Goal: Obtain resource: Download file/media

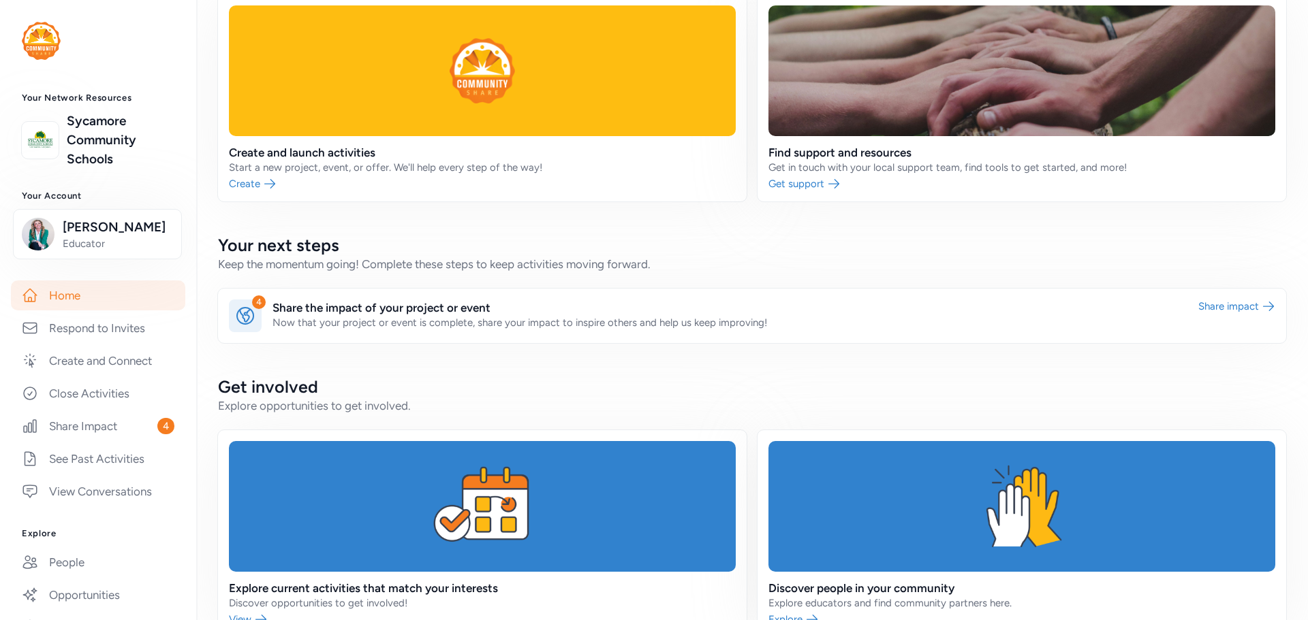
scroll to position [366, 0]
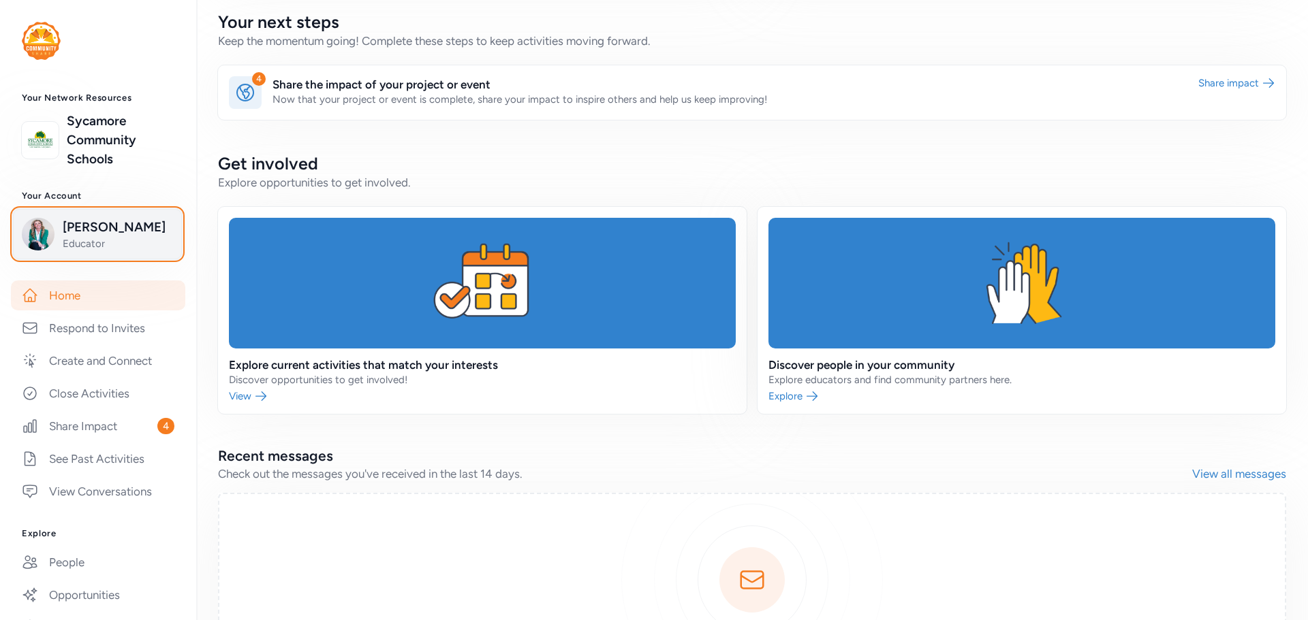
click at [69, 239] on span "Educator" at bounding box center [118, 244] width 110 height 14
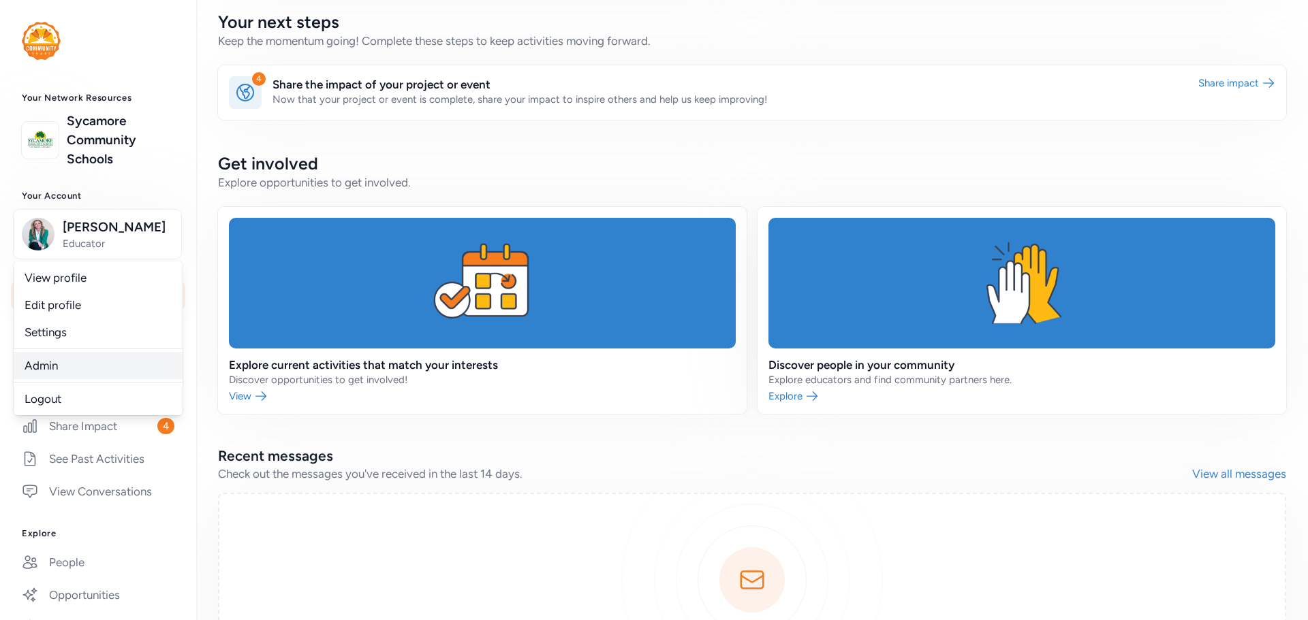
click at [69, 364] on link "Admin" at bounding box center [98, 365] width 169 height 27
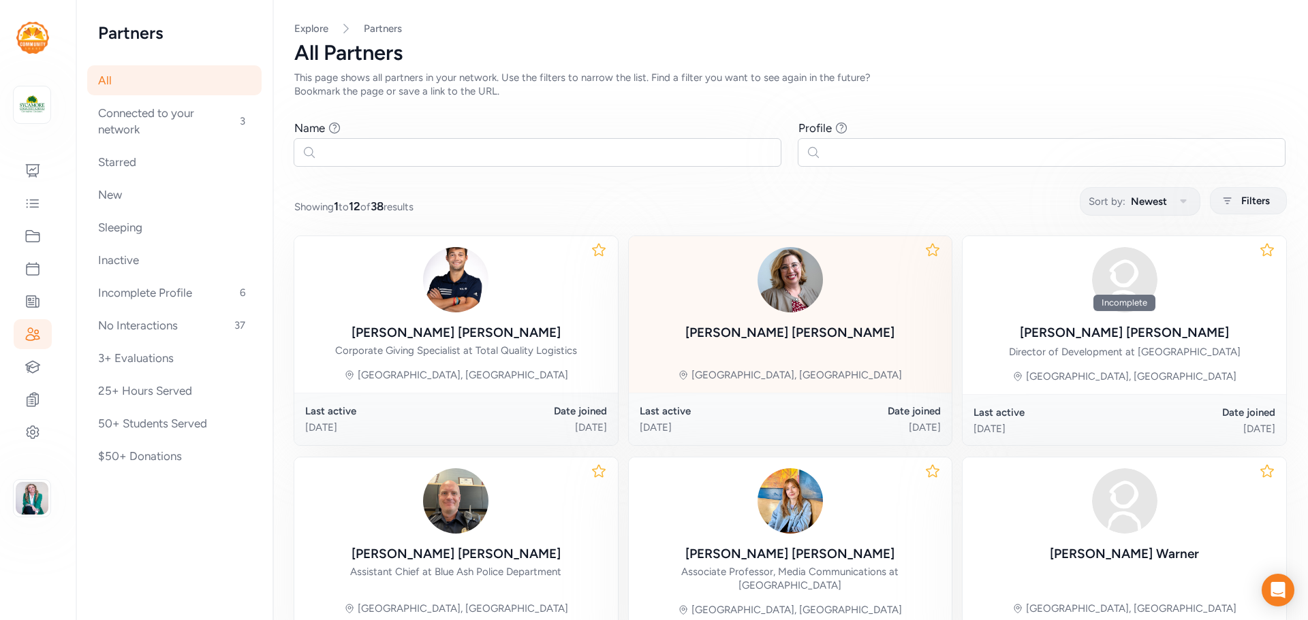
click at [802, 305] on img at bounding box center [789, 279] width 65 height 65
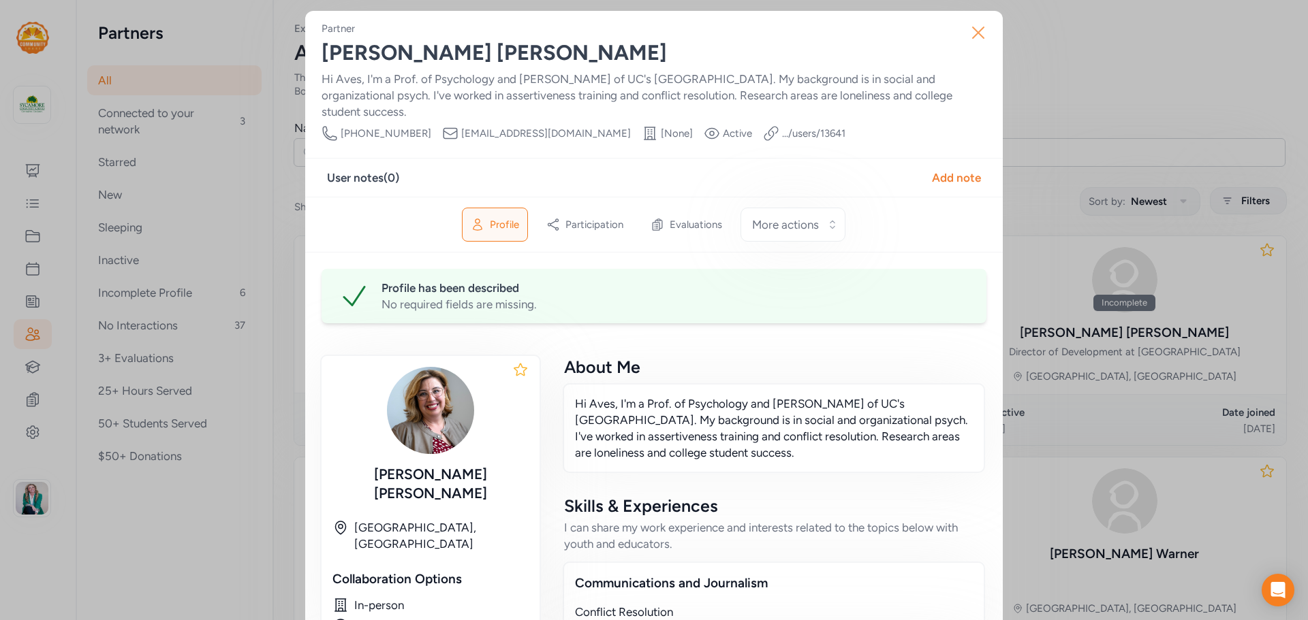
click at [969, 31] on icon "button" at bounding box center [978, 33] width 22 height 22
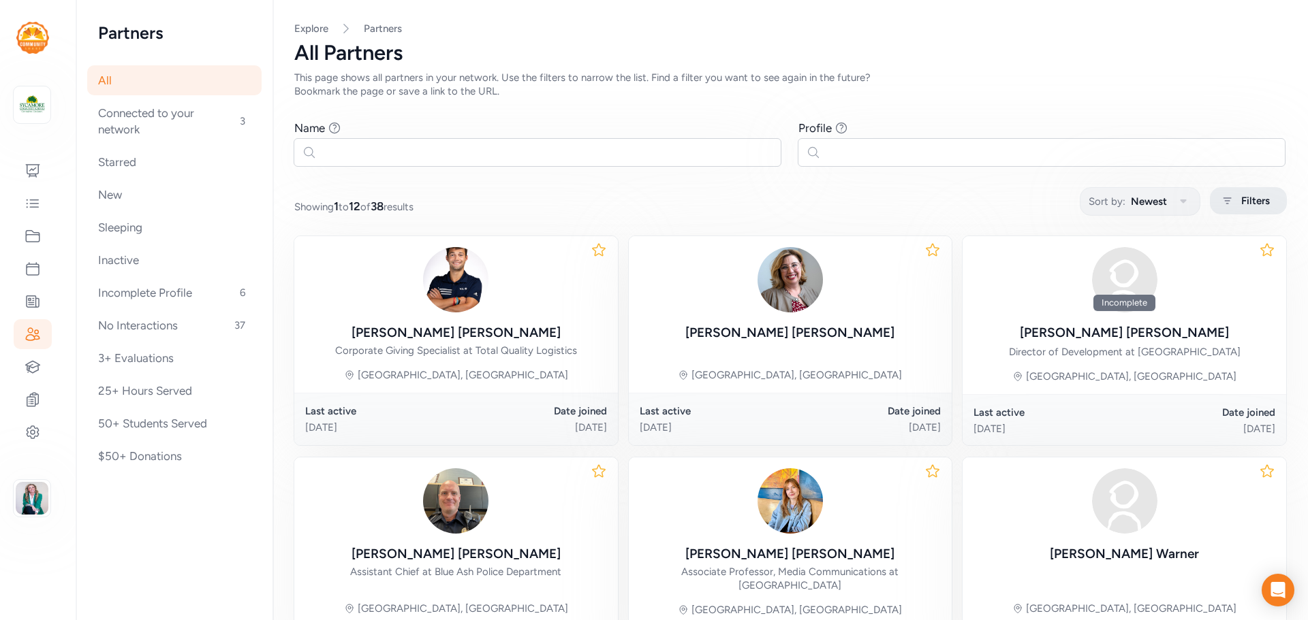
click at [1242, 204] on span "Filters" at bounding box center [1255, 201] width 29 height 16
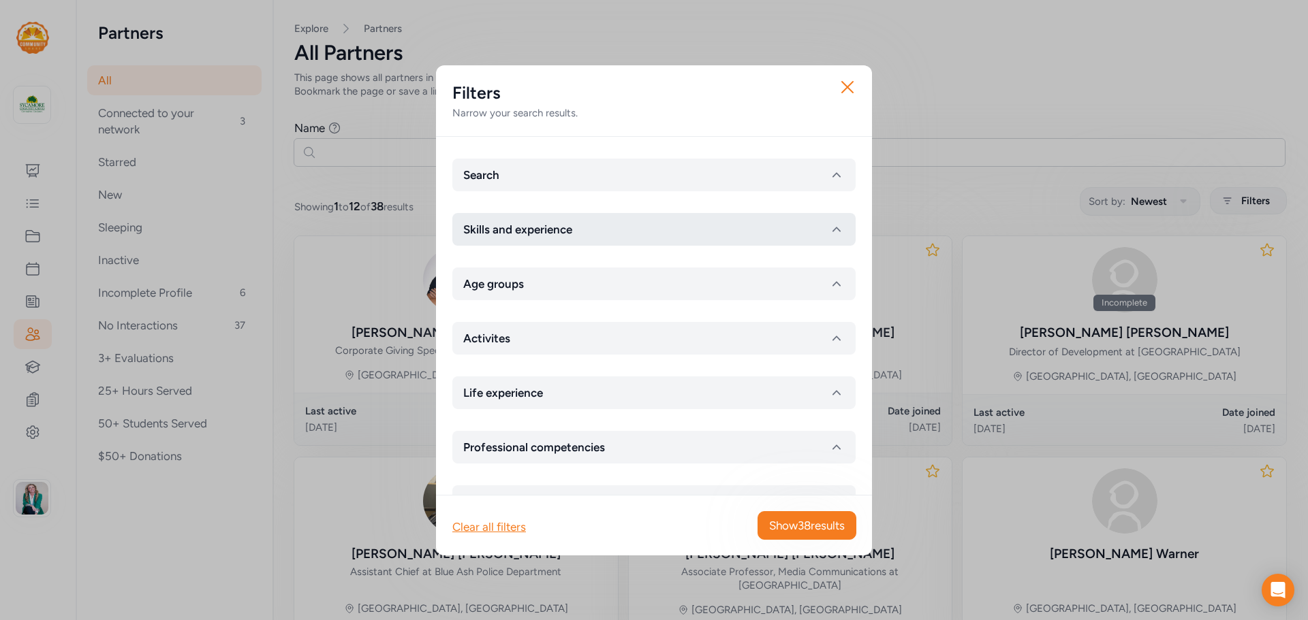
click at [801, 232] on button "Skills and experience" at bounding box center [653, 229] width 403 height 33
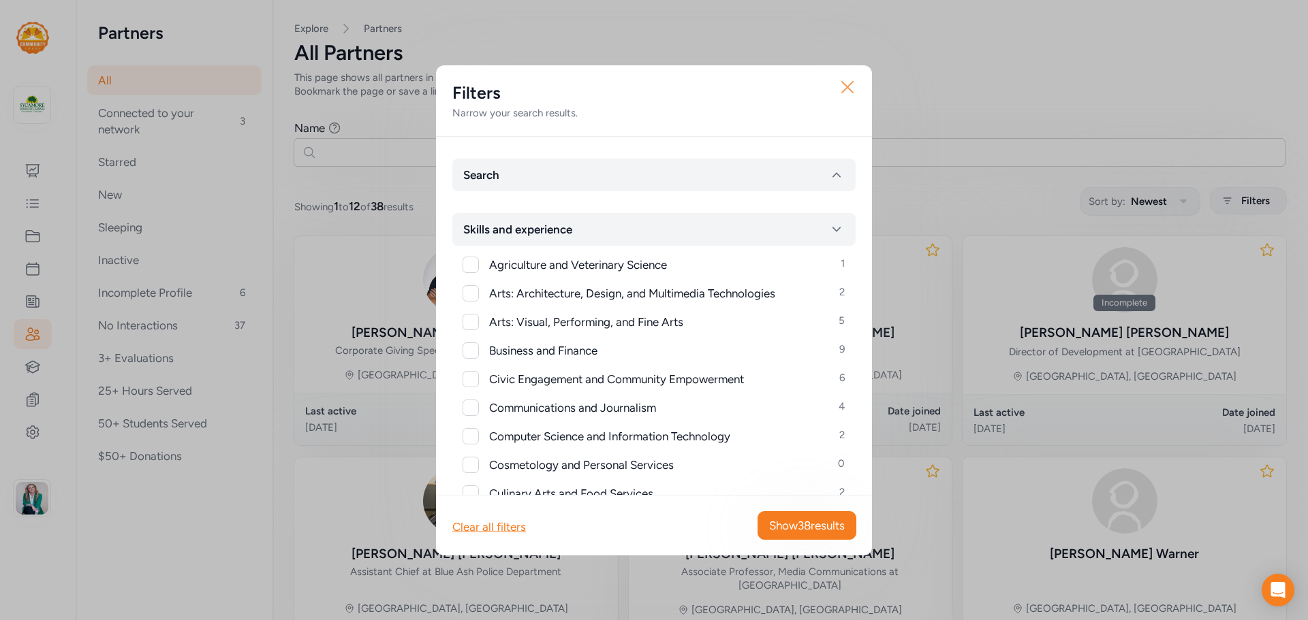
click at [855, 93] on icon "button" at bounding box center [847, 87] width 22 height 22
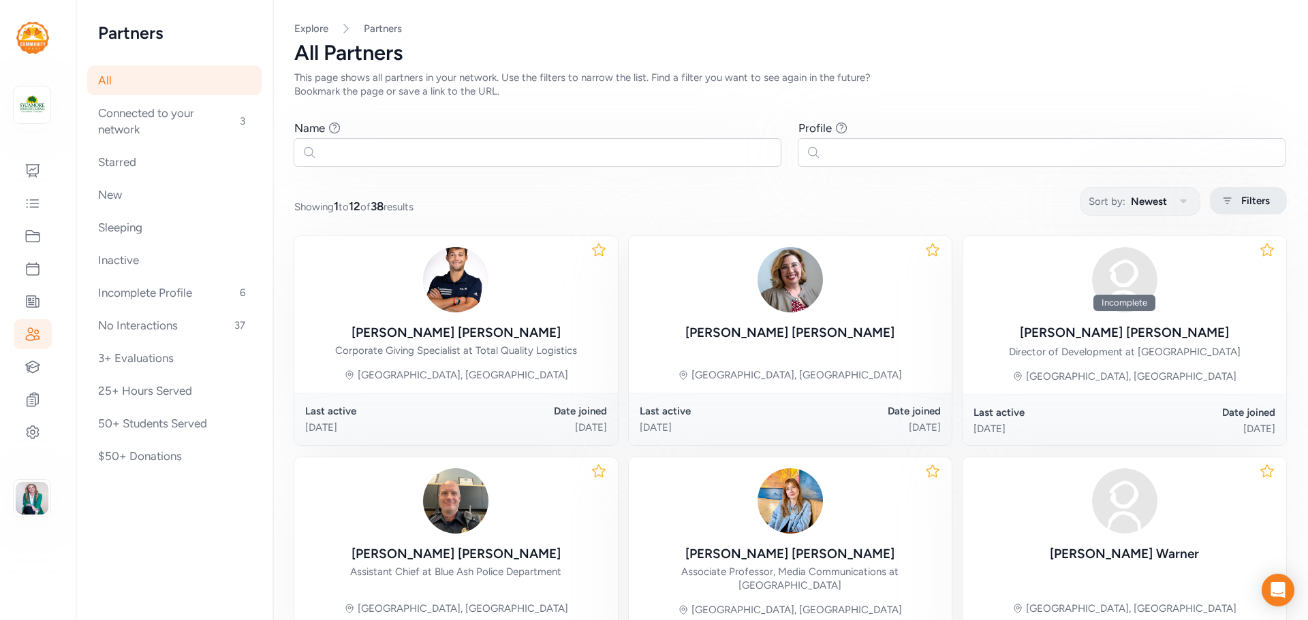
click at [1246, 206] on span "Filters" at bounding box center [1255, 201] width 29 height 16
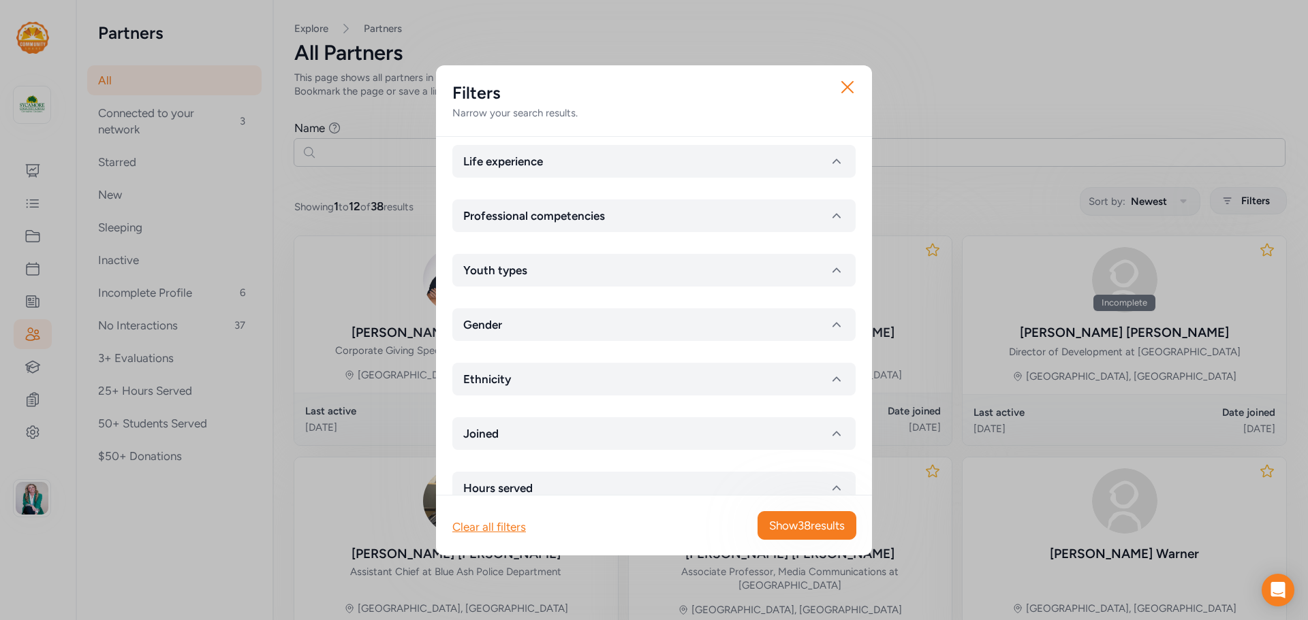
scroll to position [317, 0]
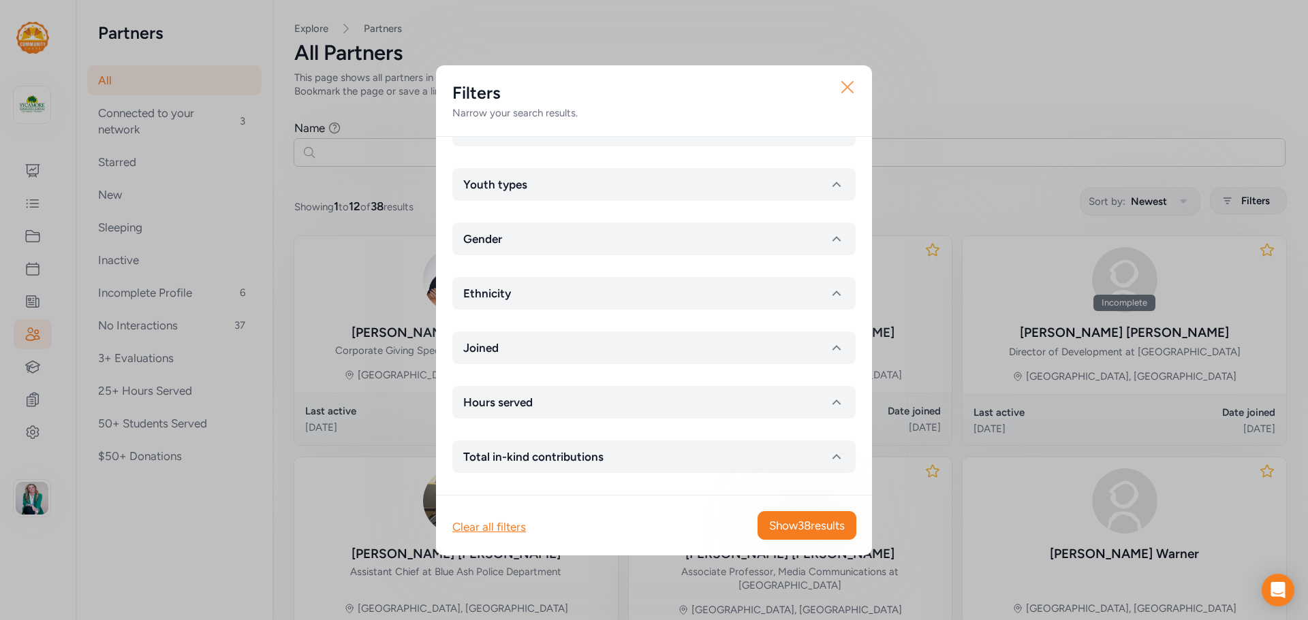
click at [845, 91] on icon "button" at bounding box center [847, 87] width 22 height 22
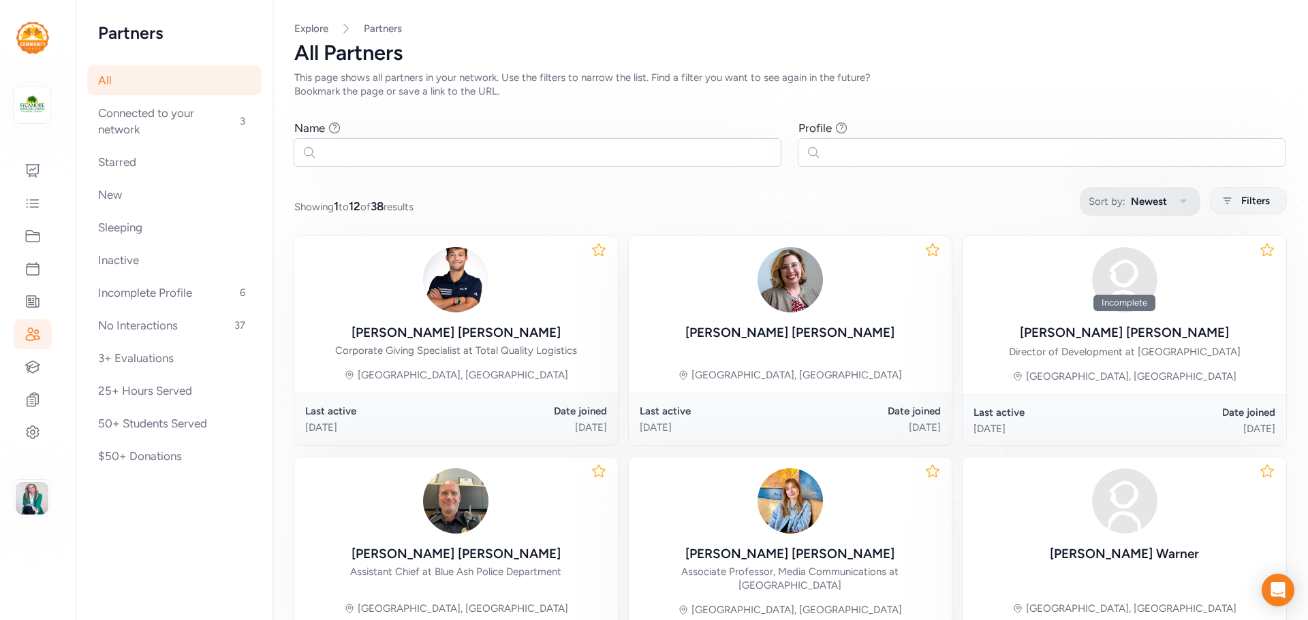
click at [1110, 196] on span "Sort by:" at bounding box center [1106, 201] width 37 height 16
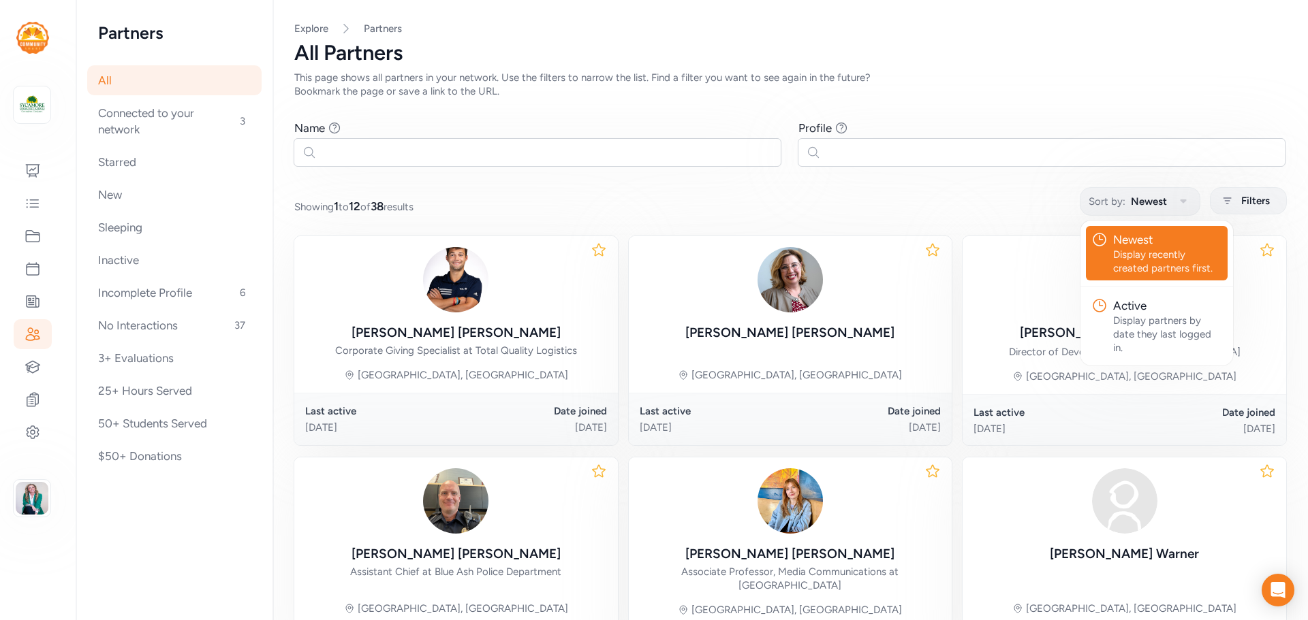
click at [1049, 81] on div "All Partners This page shows all partners in your network. Use the filters to n…" at bounding box center [790, 69] width 992 height 57
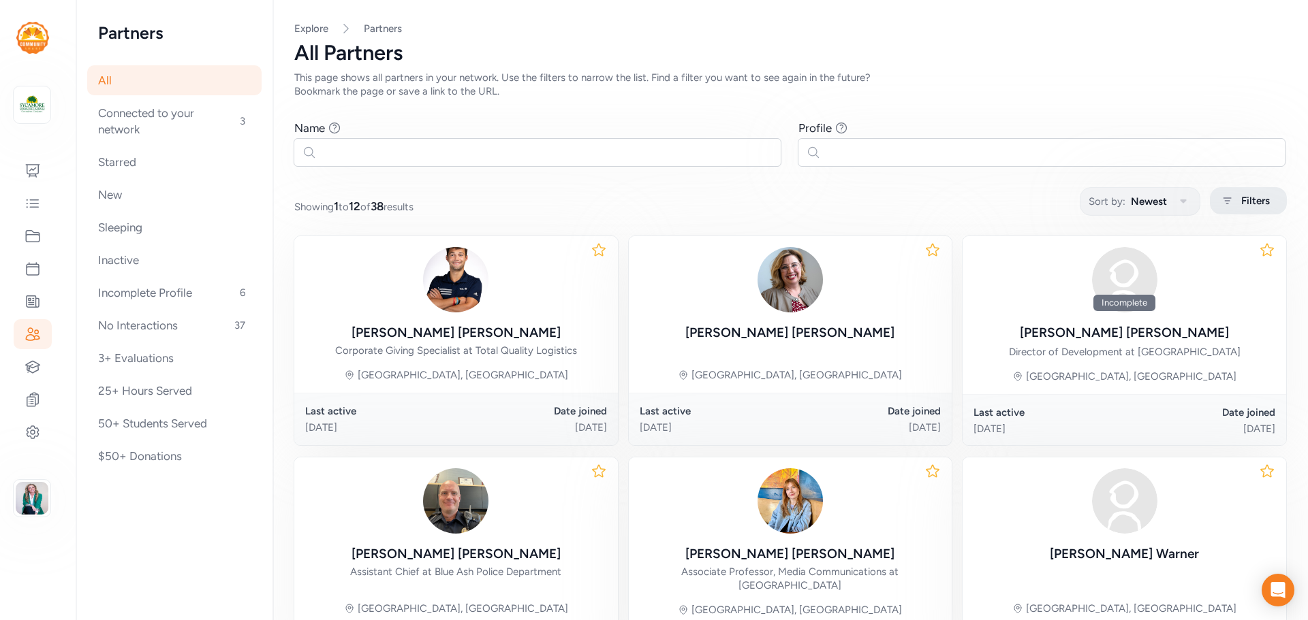
click at [1253, 211] on div "Filters" at bounding box center [1248, 200] width 77 height 27
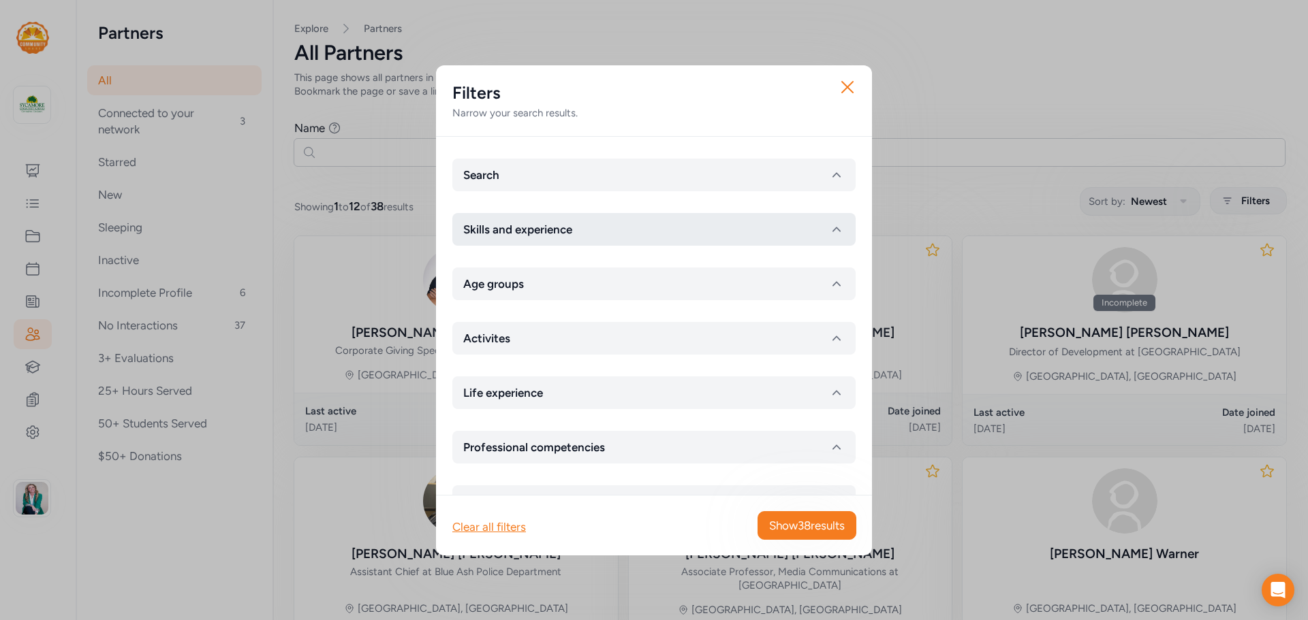
click at [549, 232] on span "Skills and experience" at bounding box center [517, 229] width 109 height 16
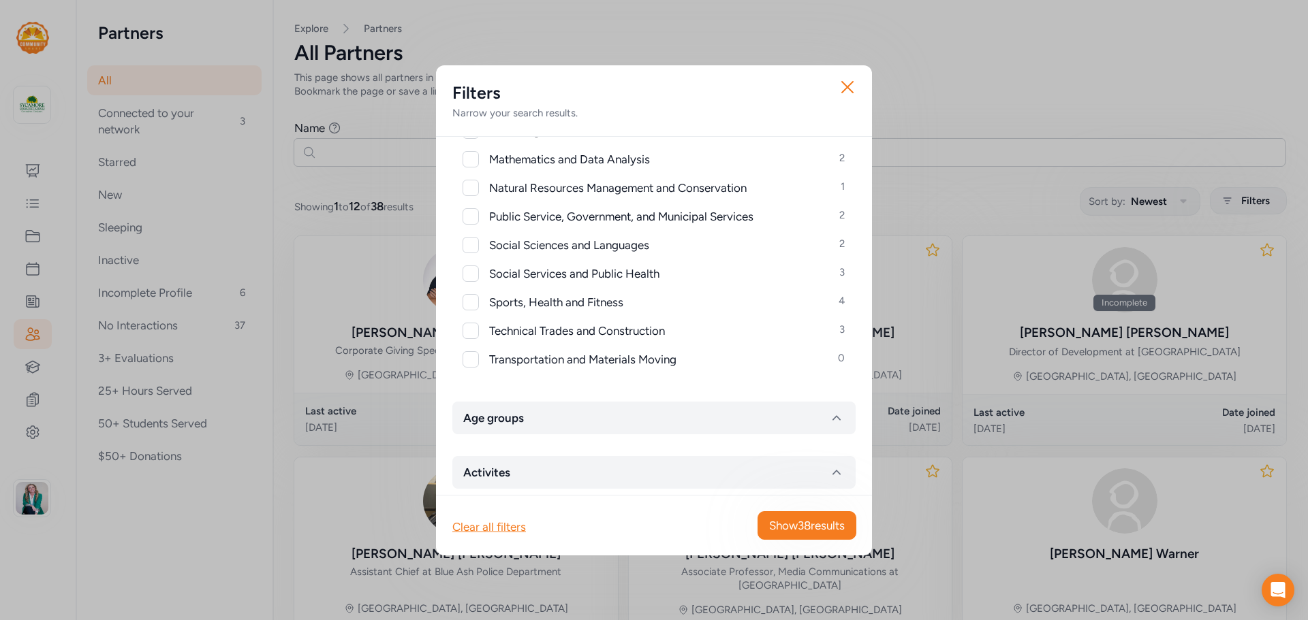
scroll to position [597, 0]
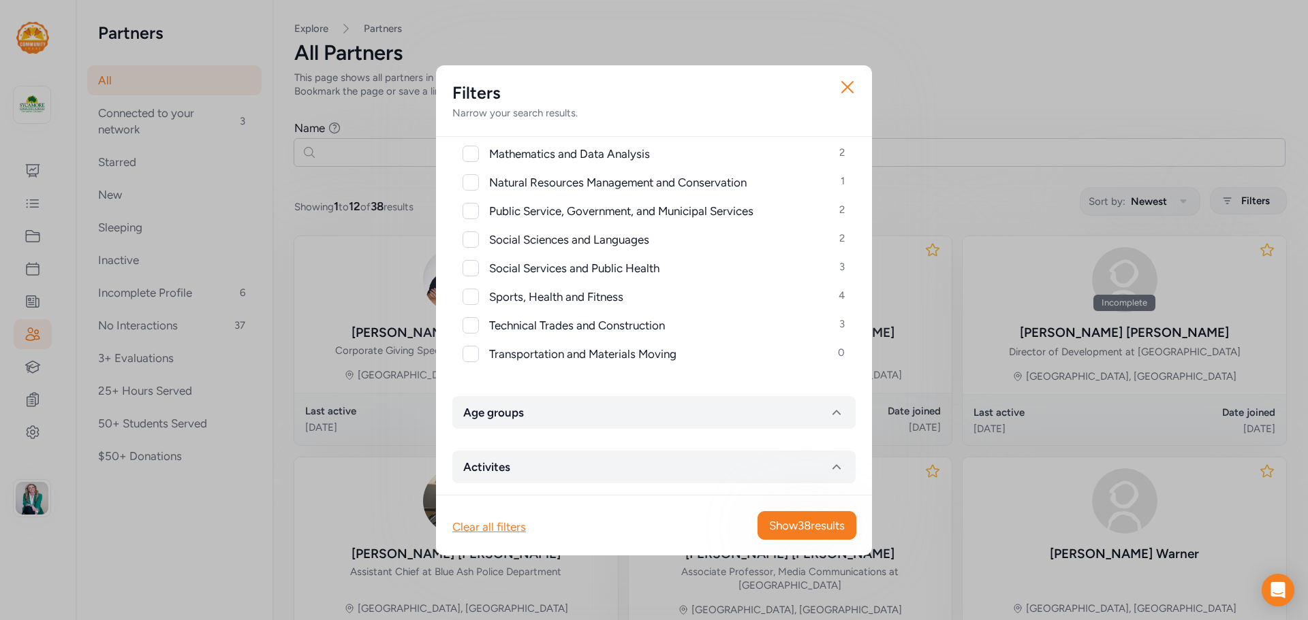
click at [474, 327] on div at bounding box center [470, 325] width 16 height 16
checkbox input "true"
click at [801, 524] on span "Show 3 results" at bounding box center [810, 526] width 69 height 16
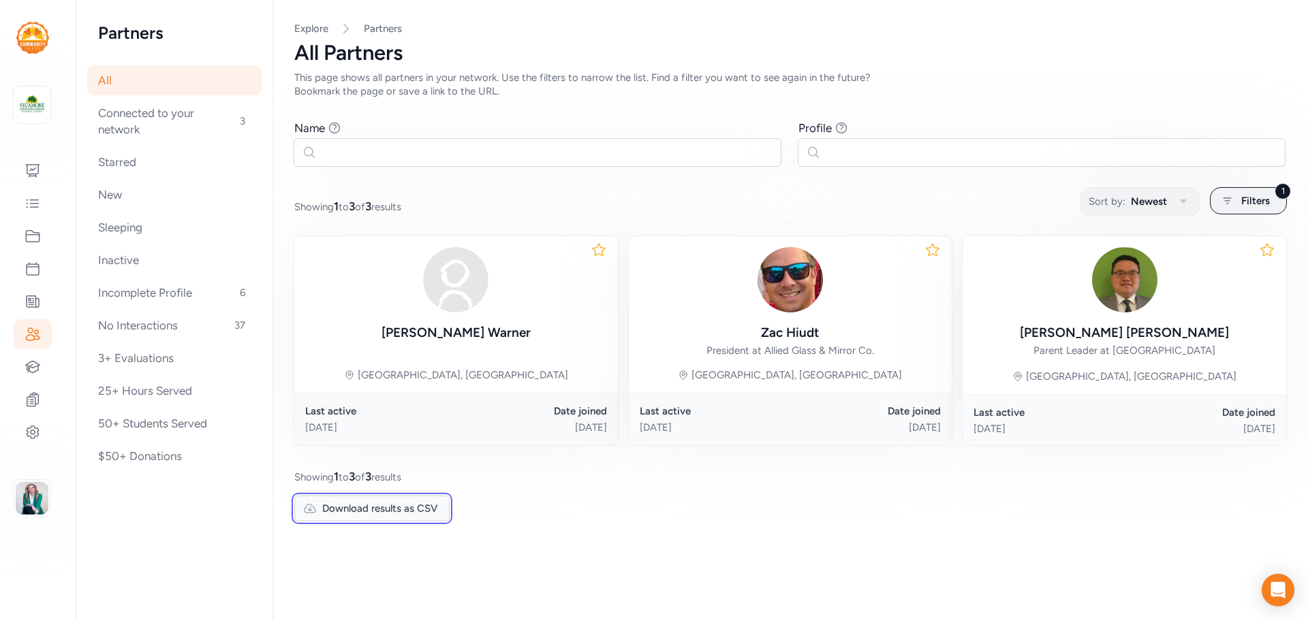
click at [419, 509] on span "Download results as CSV" at bounding box center [380, 509] width 116 height 14
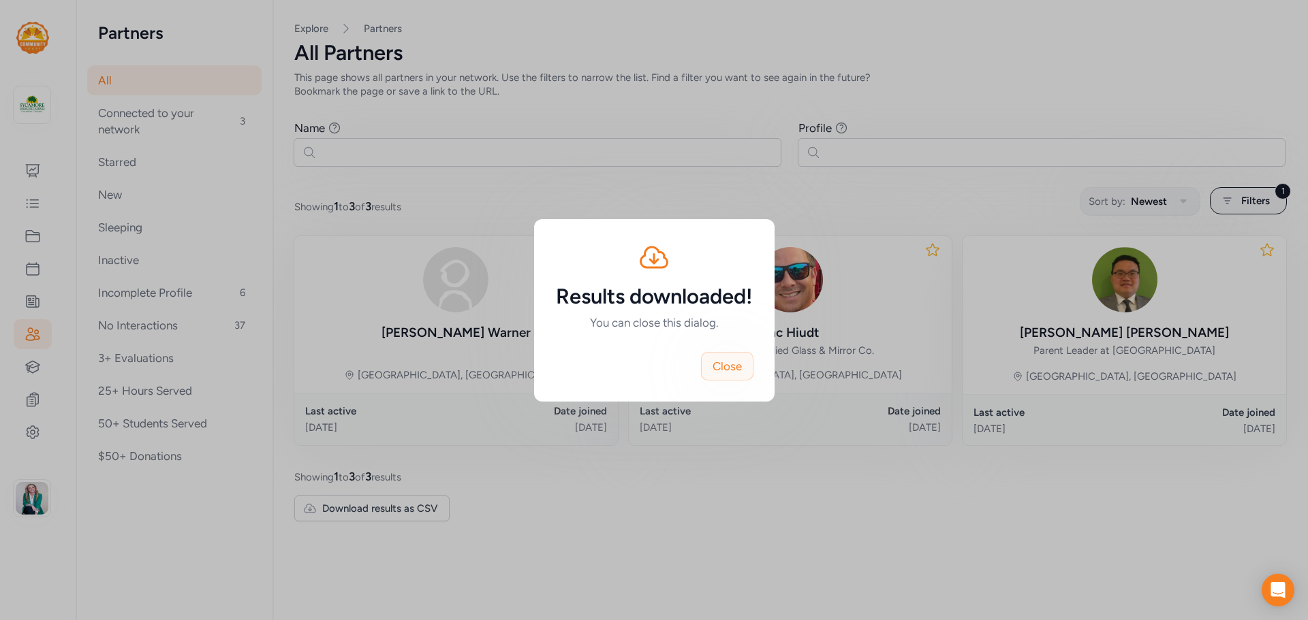
click at [744, 363] on button "Close" at bounding box center [727, 366] width 52 height 29
